Goal: Check status: Check status

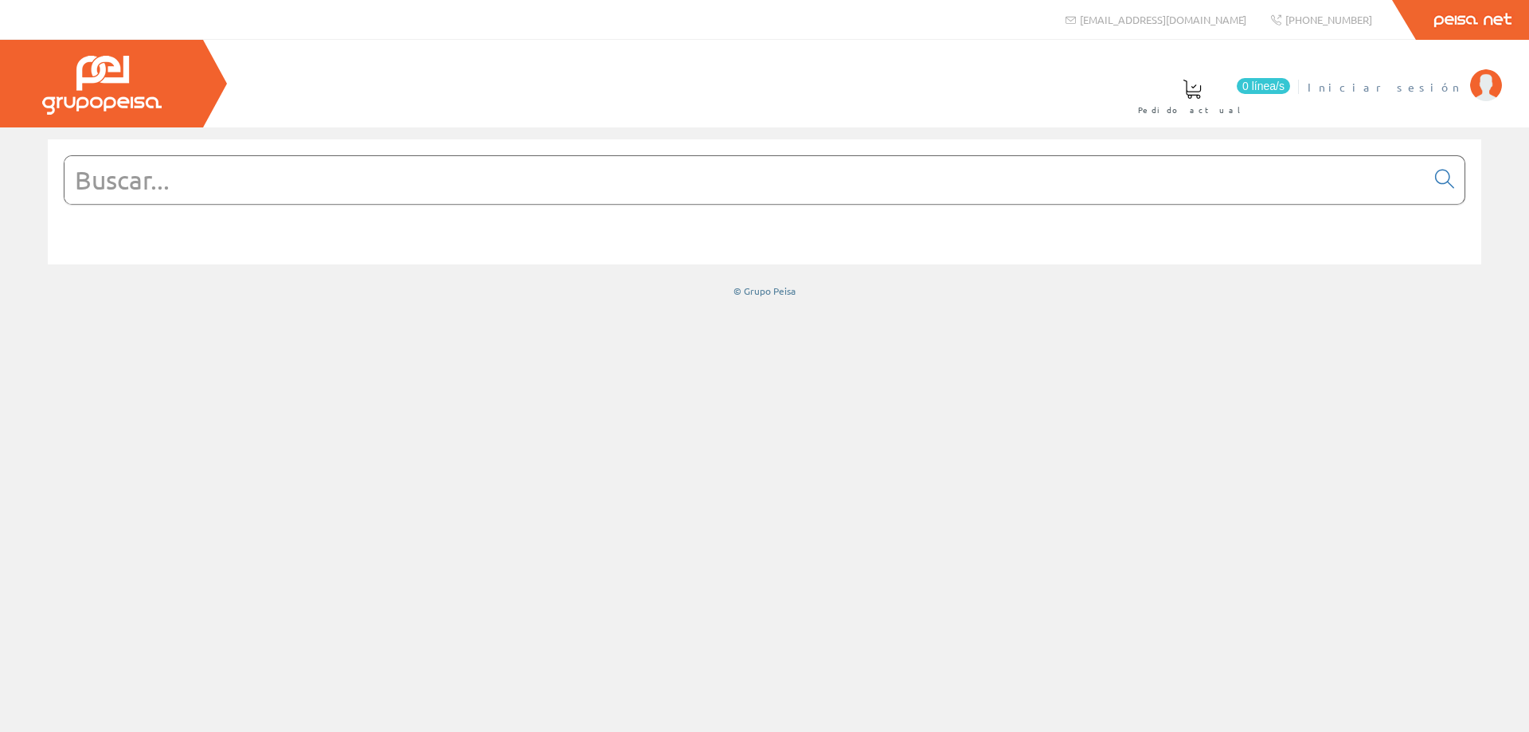
click at [1416, 86] on span "Iniciar sesión" at bounding box center [1385, 87] width 155 height 16
click at [1372, 89] on span "MONT.ELECTRICOS LUNA S.L." at bounding box center [1321, 87] width 283 height 16
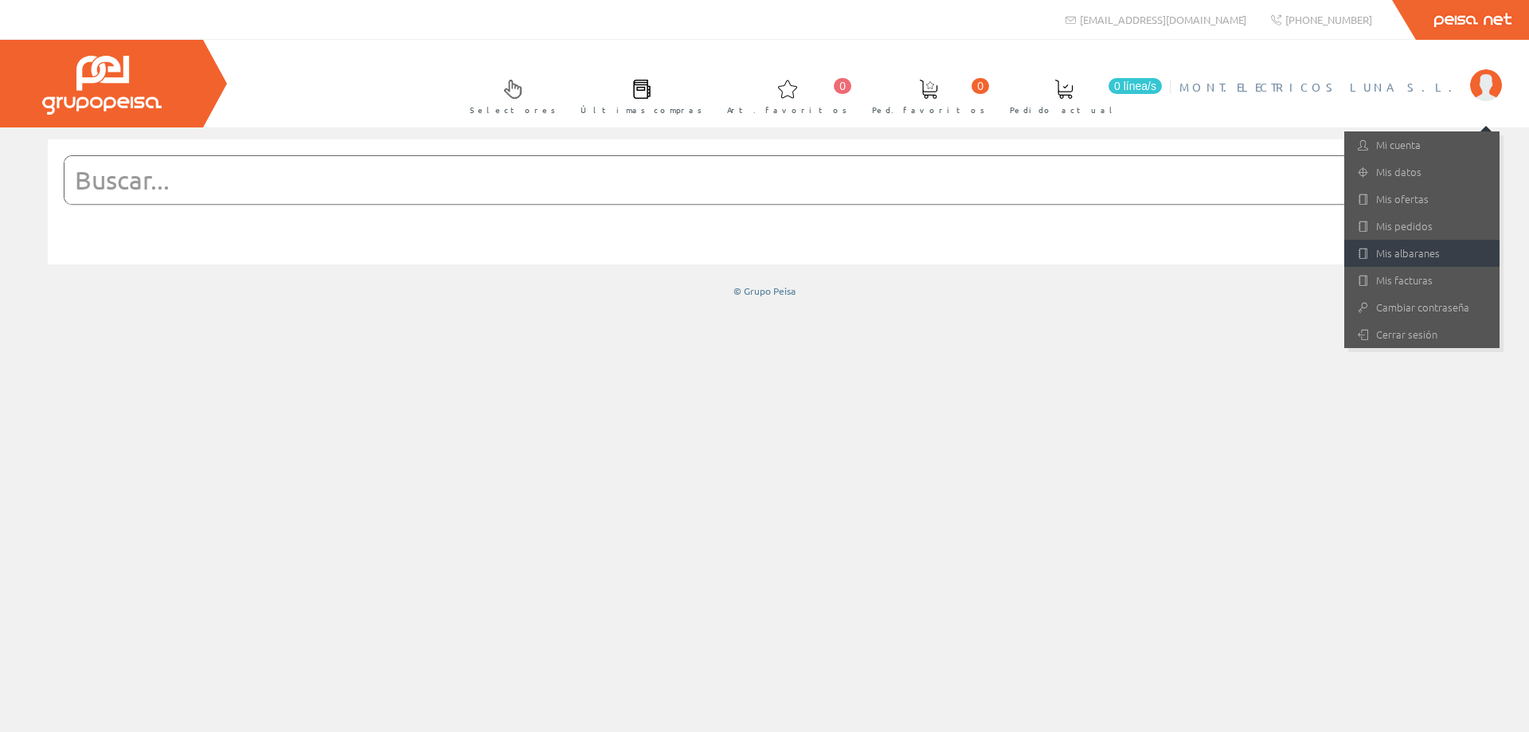
click at [1392, 250] on link "Mis albaranes" at bounding box center [1422, 253] width 155 height 27
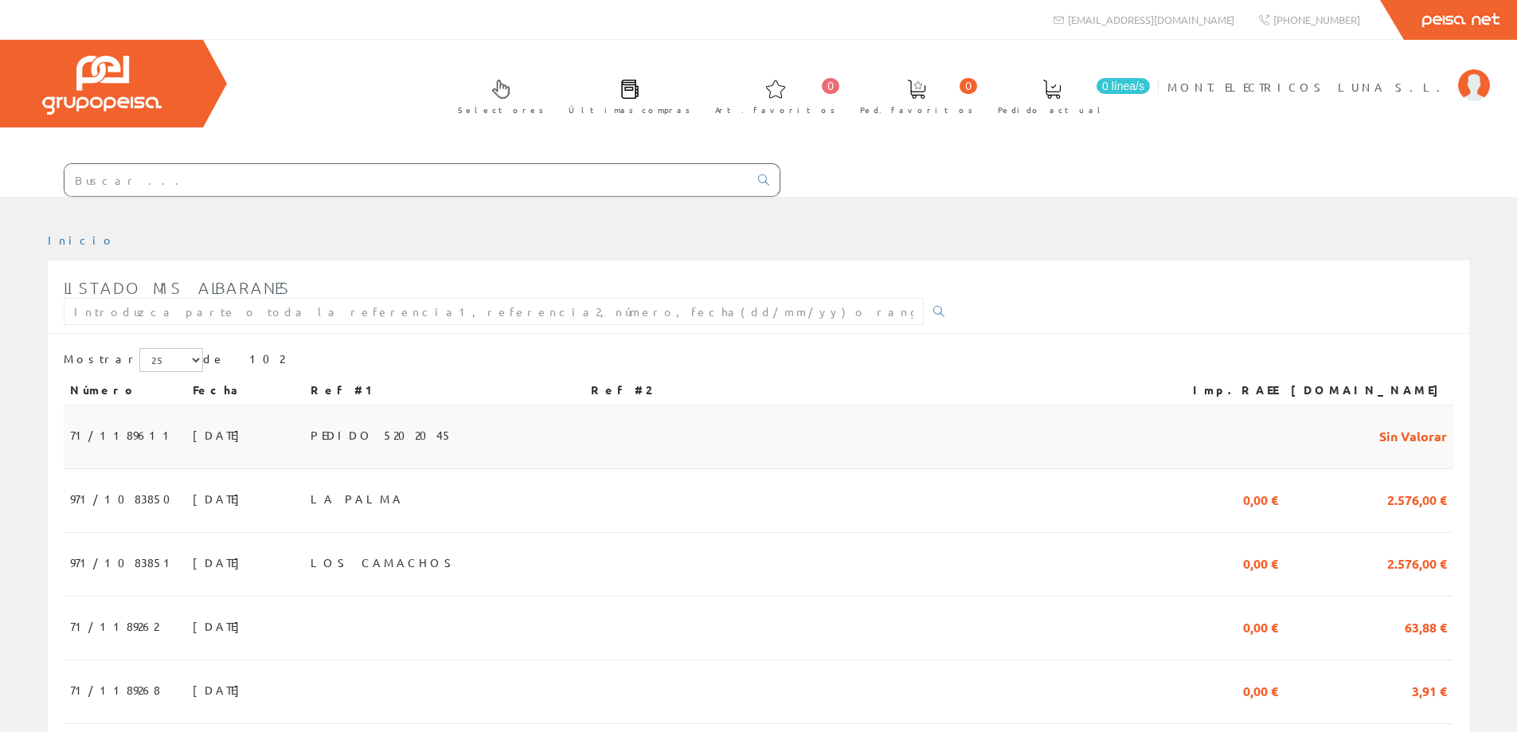
click at [452, 434] on span "PEDIDO 5202045" at bounding box center [382, 434] width 142 height 27
